Goal: Information Seeking & Learning: Learn about a topic

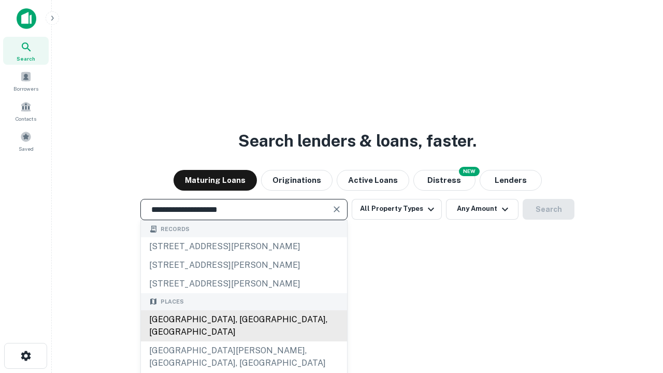
click at [243, 341] on div "Santa Monica, CA, USA" at bounding box center [244, 325] width 206 height 31
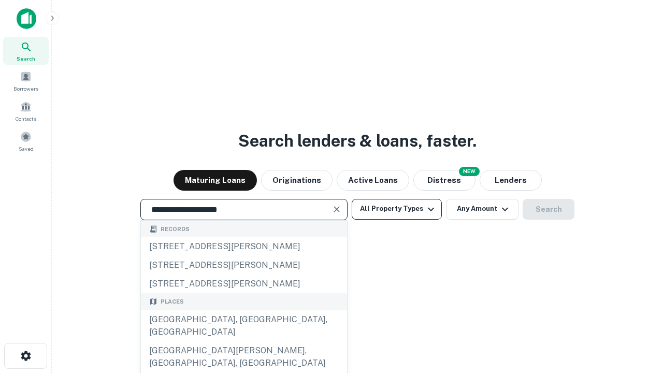
type input "**********"
click at [397, 209] on button "All Property Types" at bounding box center [397, 209] width 90 height 21
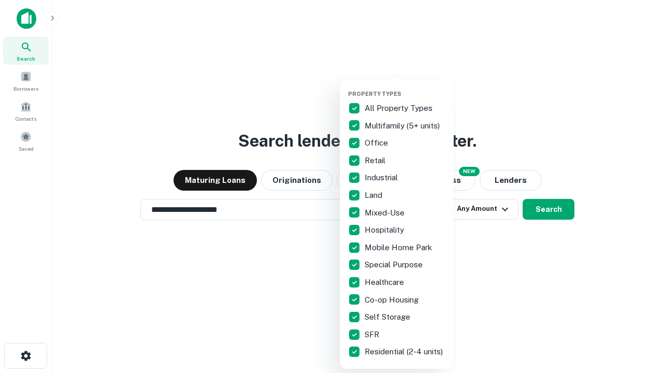
click at [405, 87] on button "button" at bounding box center [405, 87] width 114 height 1
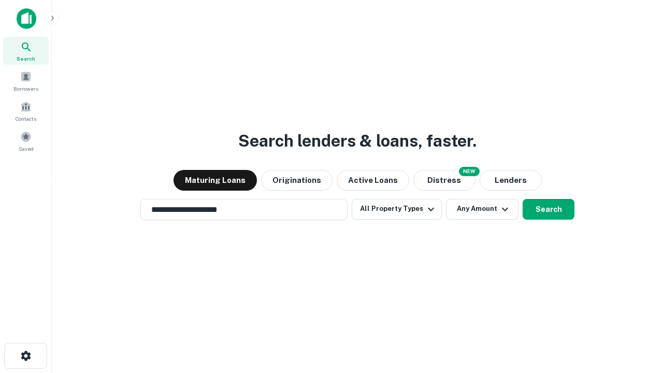
scroll to position [16, 0]
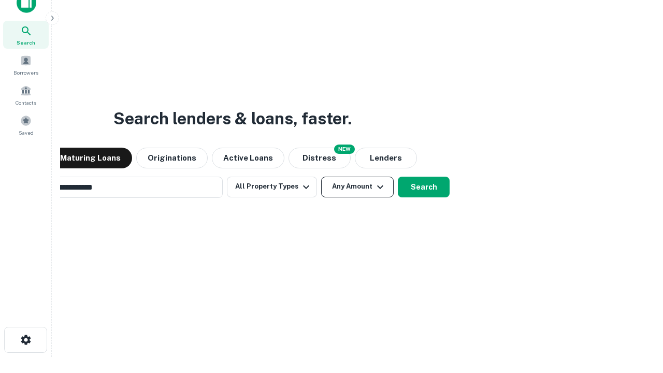
click at [321, 177] on button "Any Amount" at bounding box center [357, 187] width 73 height 21
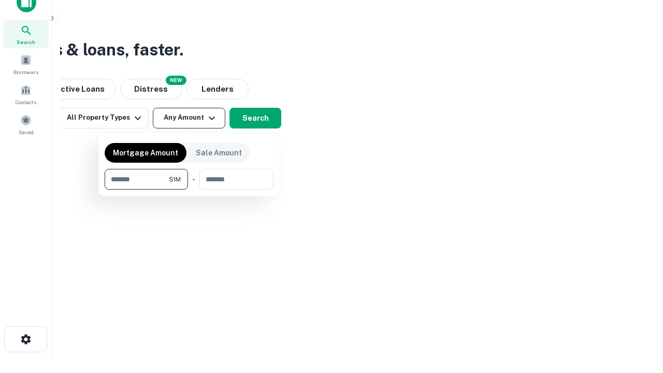
type input "*******"
click at [189, 190] on button "button" at bounding box center [189, 190] width 169 height 1
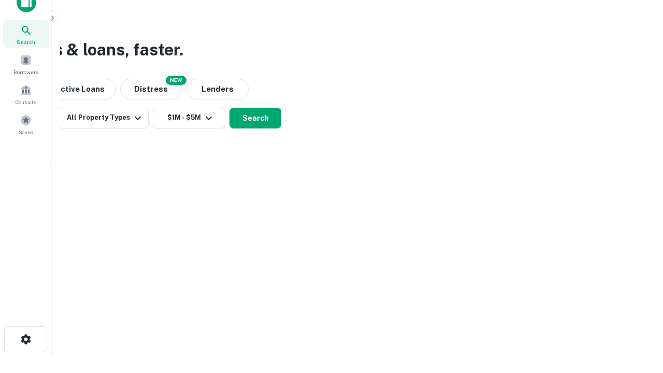
scroll to position [6, 191]
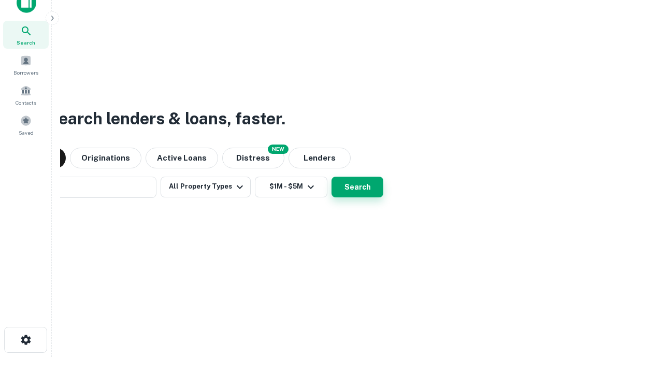
click at [332, 177] on button "Search" at bounding box center [358, 187] width 52 height 21
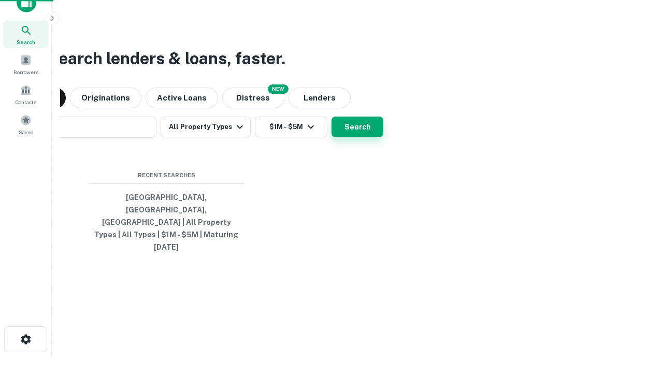
scroll to position [27, 293]
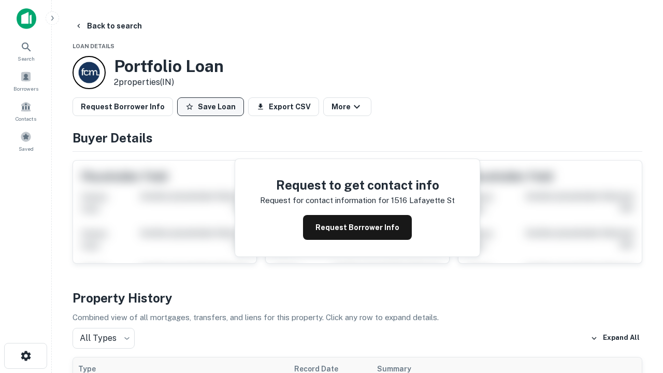
click at [210, 107] on button "Save Loan" at bounding box center [210, 106] width 67 height 19
click at [213, 107] on button "Save Loan" at bounding box center [210, 106] width 67 height 19
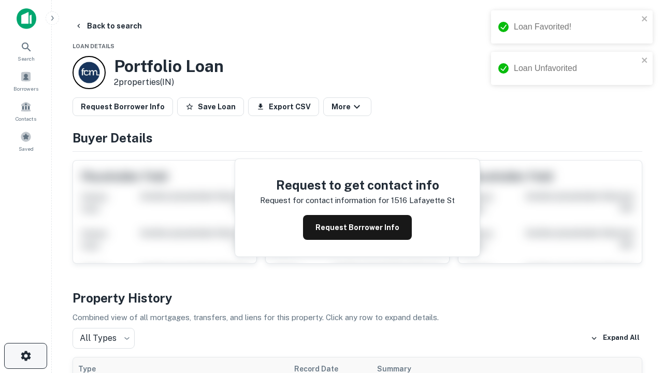
click at [25, 356] on icon "button" at bounding box center [26, 356] width 12 height 12
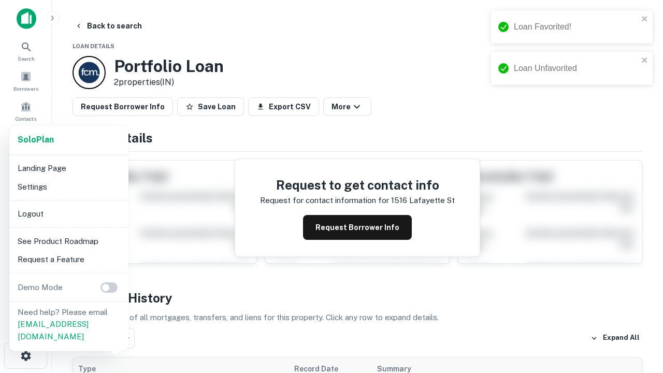
click at [68, 213] on li "Logout" at bounding box center [68, 214] width 111 height 19
